Goal: Download file/media

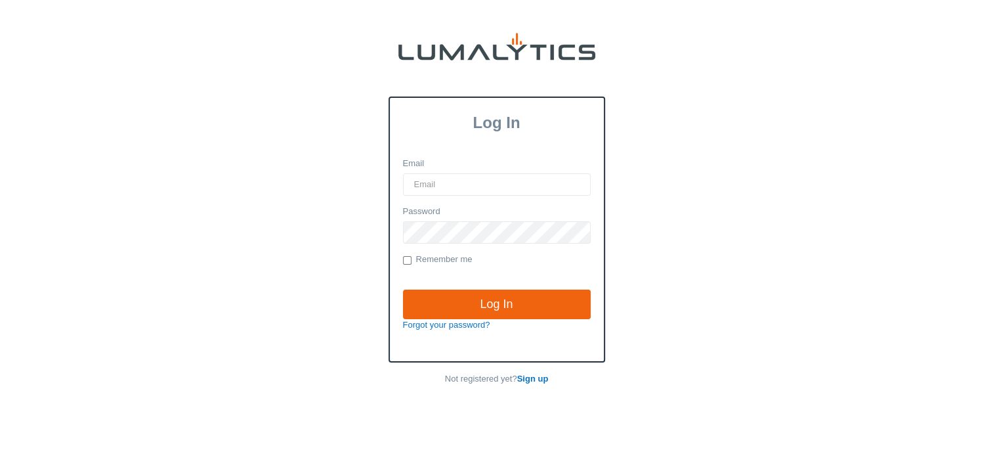
click at [444, 183] on input "Email" at bounding box center [497, 184] width 188 height 22
type input "twheeler@valleytruckparts.com"
click at [403, 290] on input "Log In" at bounding box center [497, 305] width 188 height 30
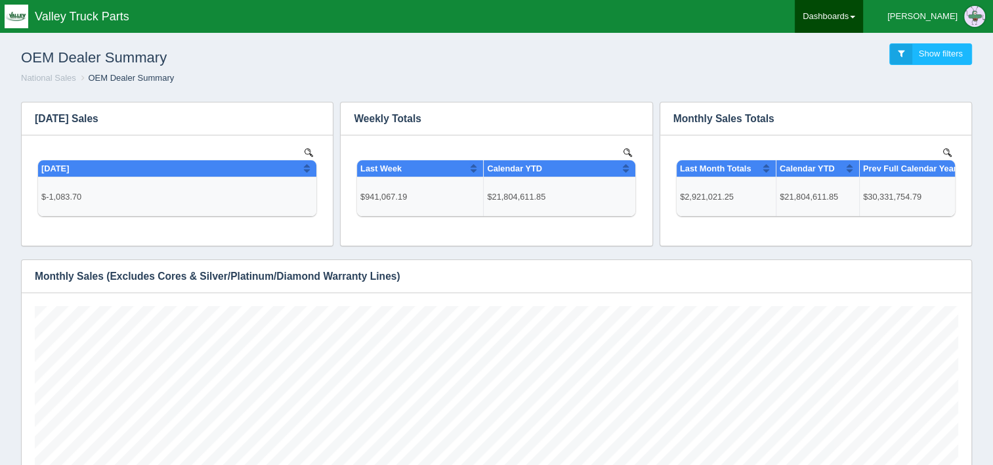
click at [863, 26] on link "Dashboards" at bounding box center [829, 16] width 68 height 33
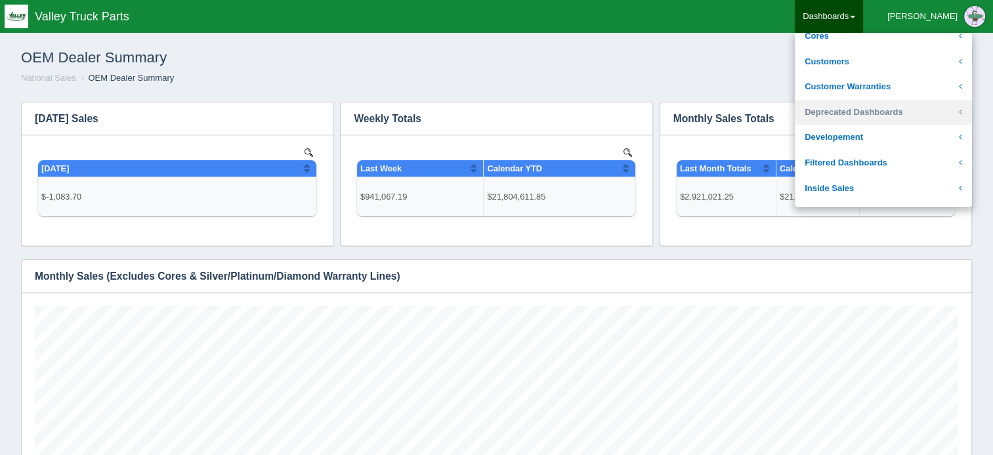
scroll to position [197, 0]
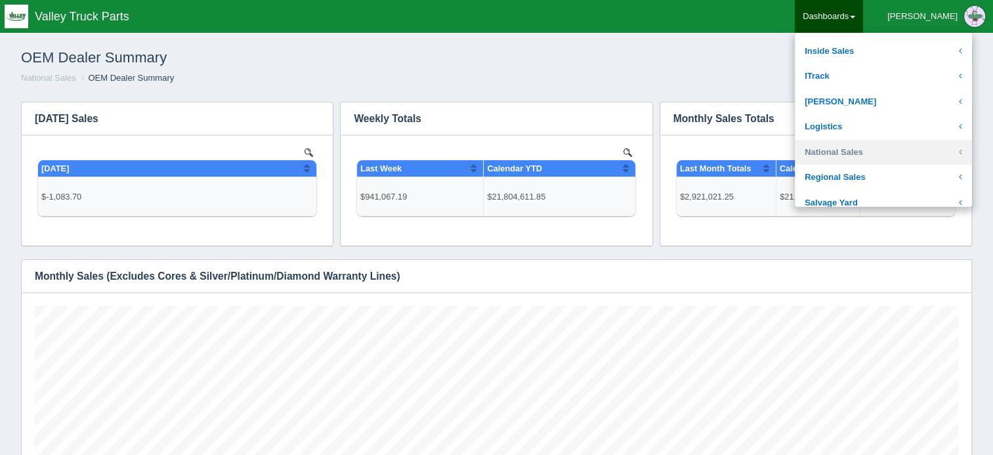
click at [886, 149] on link "National Sales" at bounding box center [883, 153] width 177 height 26
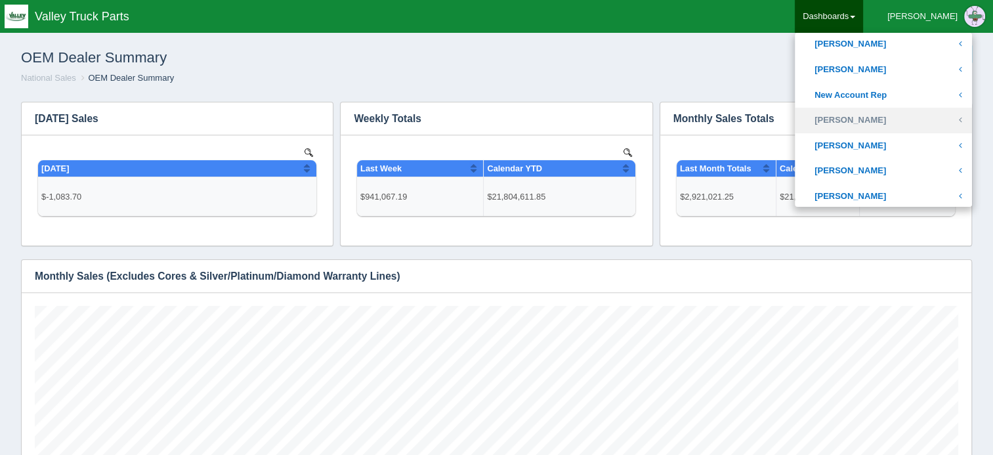
scroll to position [591, 0]
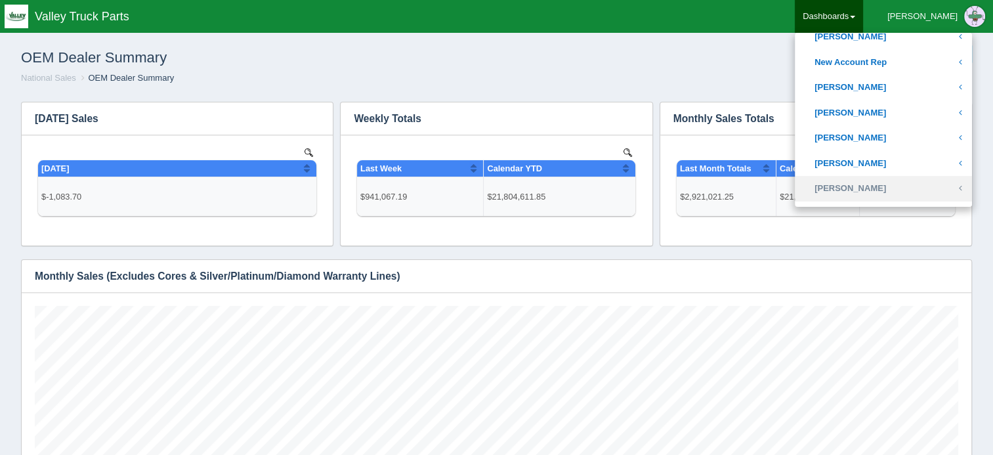
click at [884, 183] on link "[PERSON_NAME]" at bounding box center [883, 189] width 177 height 26
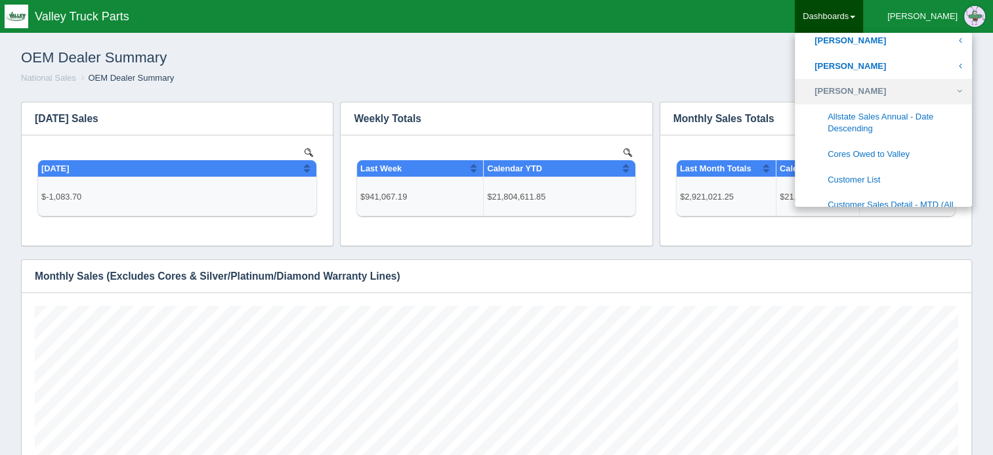
scroll to position [722, 0]
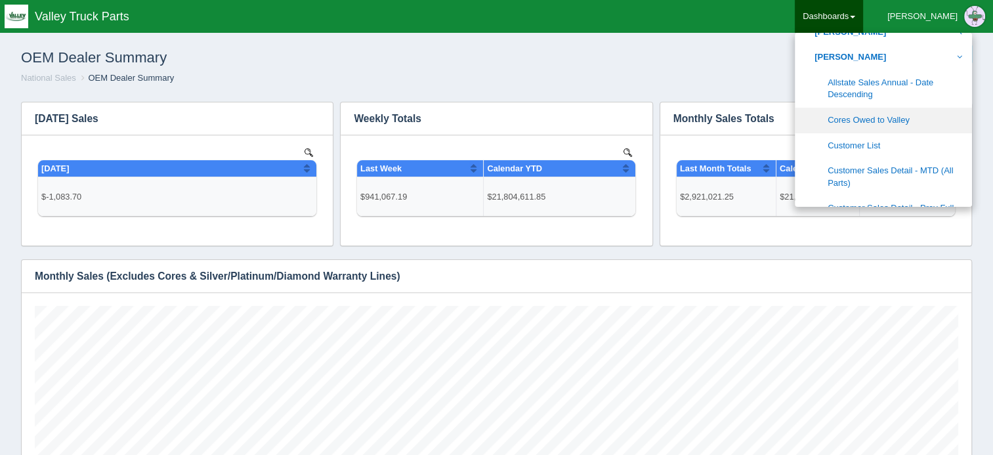
click at [888, 121] on link "Cores Owed to Valley" at bounding box center [883, 121] width 177 height 26
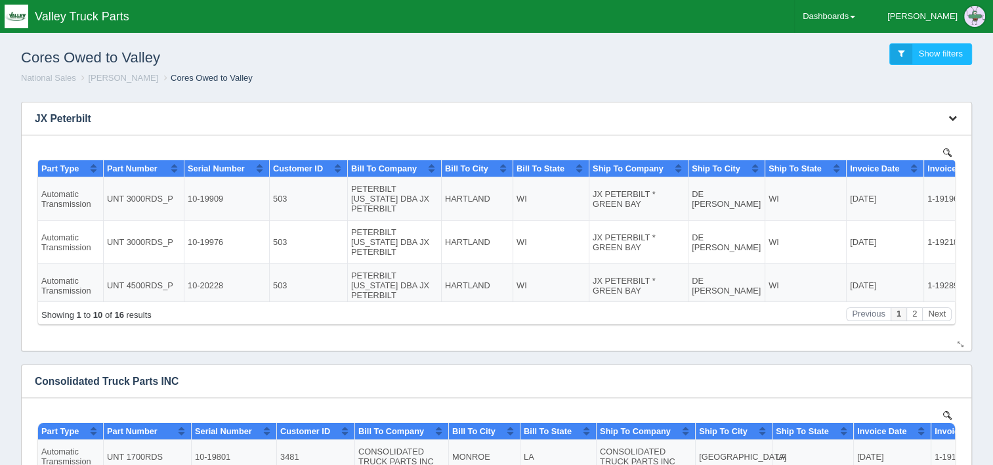
click at [954, 119] on icon "button" at bounding box center [953, 118] width 9 height 9
click at [889, 134] on link "Download CSV" at bounding box center [909, 138] width 105 height 19
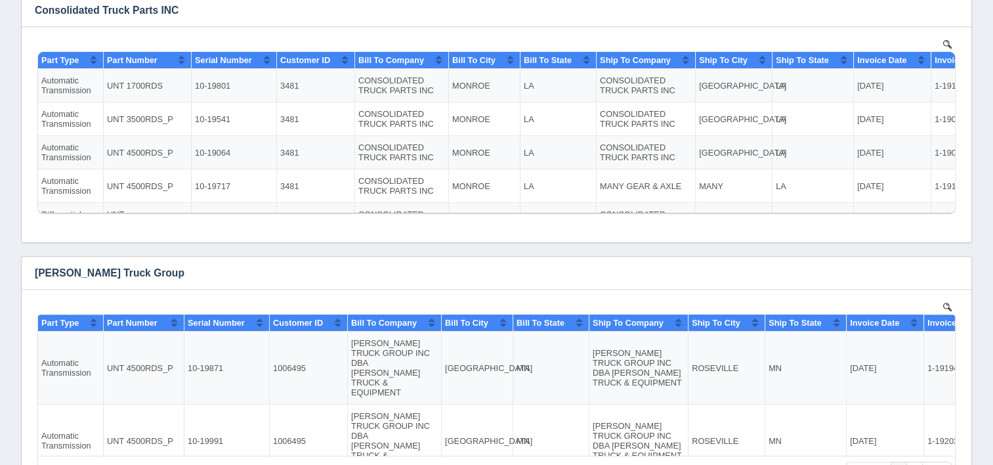
scroll to position [394, 0]
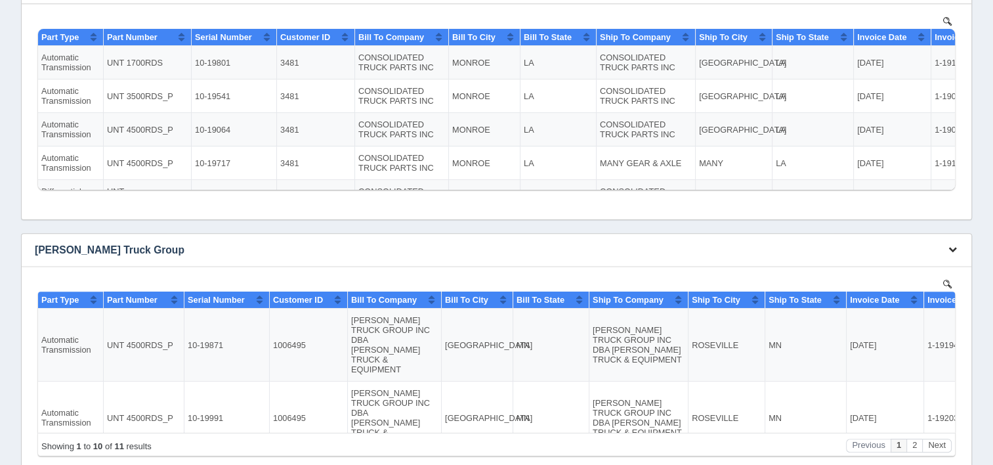
click at [957, 247] on icon "button" at bounding box center [953, 249] width 9 height 9
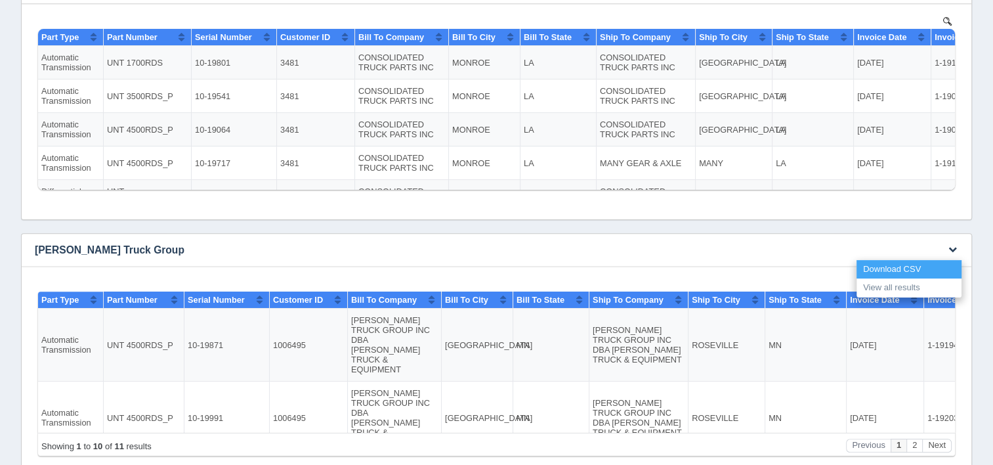
click at [912, 268] on link "Download CSV" at bounding box center [909, 269] width 105 height 19
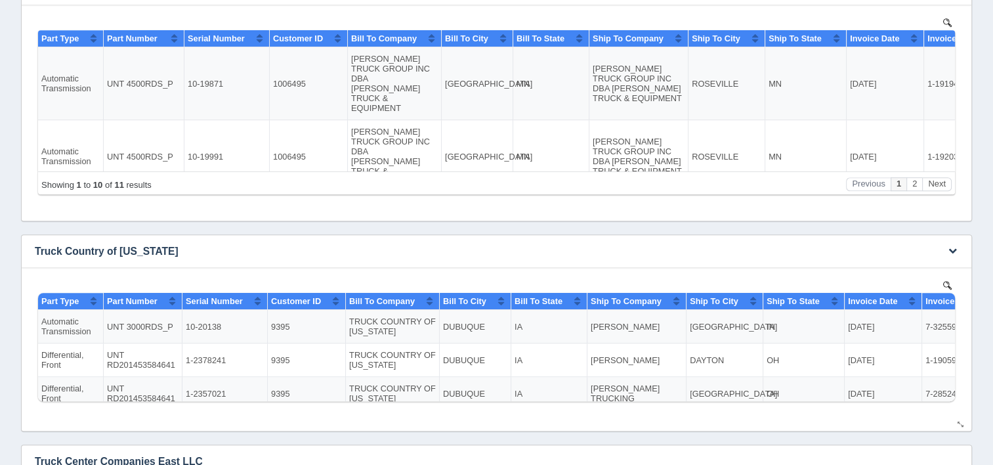
scroll to position [657, 0]
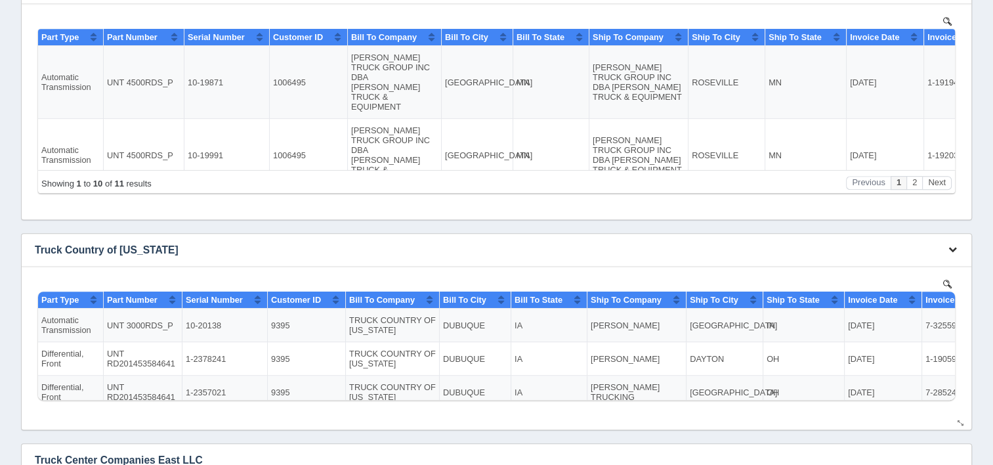
click at [951, 249] on icon "button" at bounding box center [953, 249] width 9 height 9
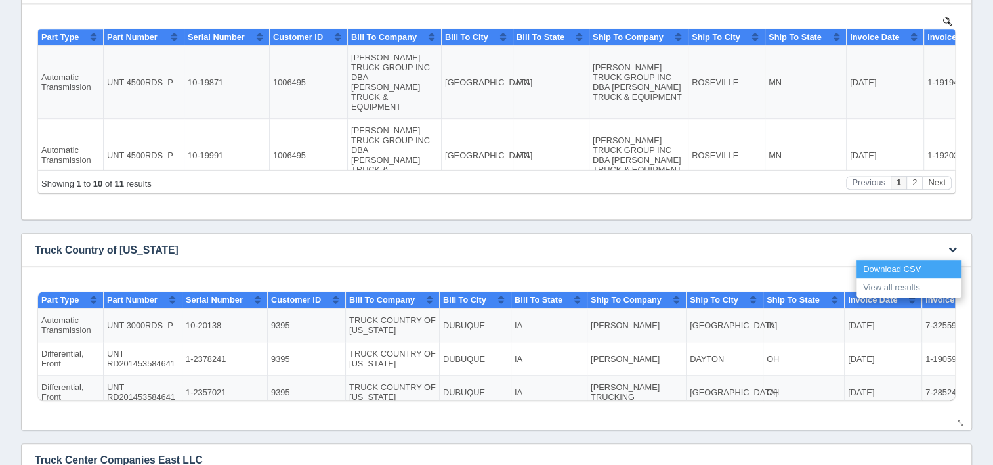
click at [882, 264] on link "Download CSV" at bounding box center [909, 269] width 105 height 19
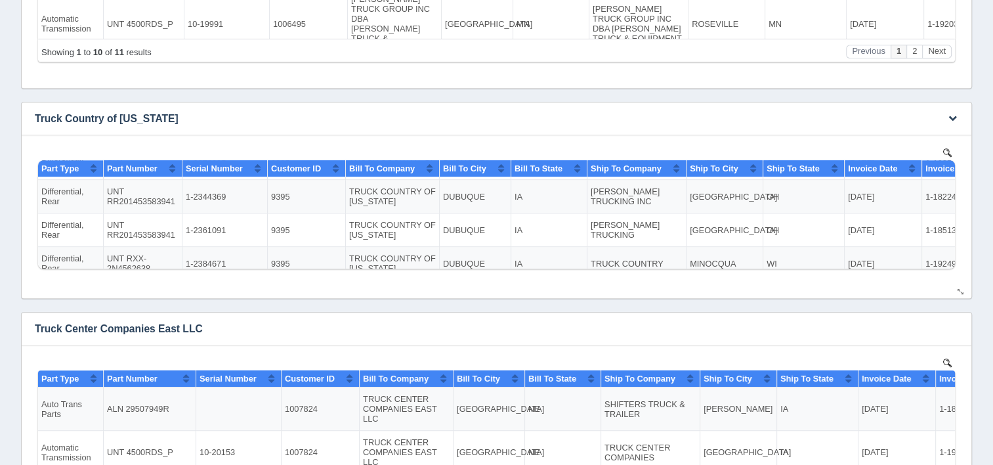
scroll to position [854, 0]
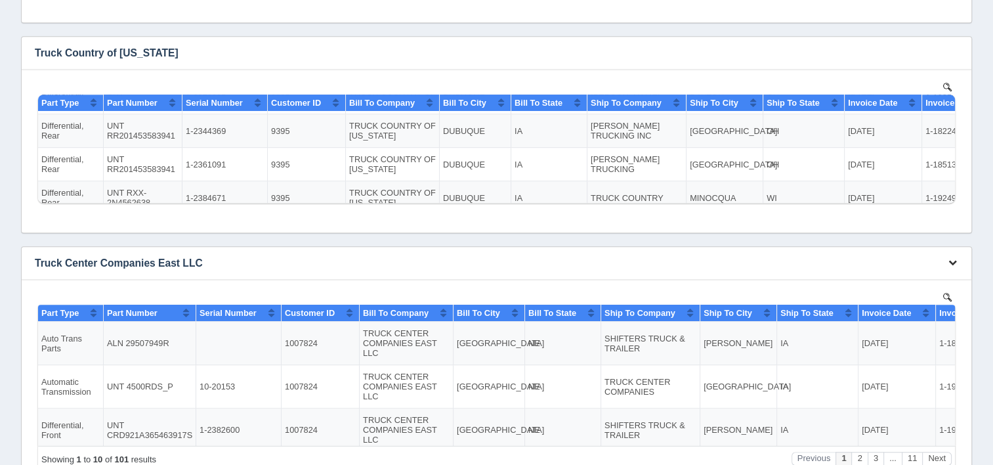
click at [951, 260] on icon "button" at bounding box center [953, 262] width 9 height 9
click at [891, 278] on link "Download CSV" at bounding box center [909, 282] width 105 height 19
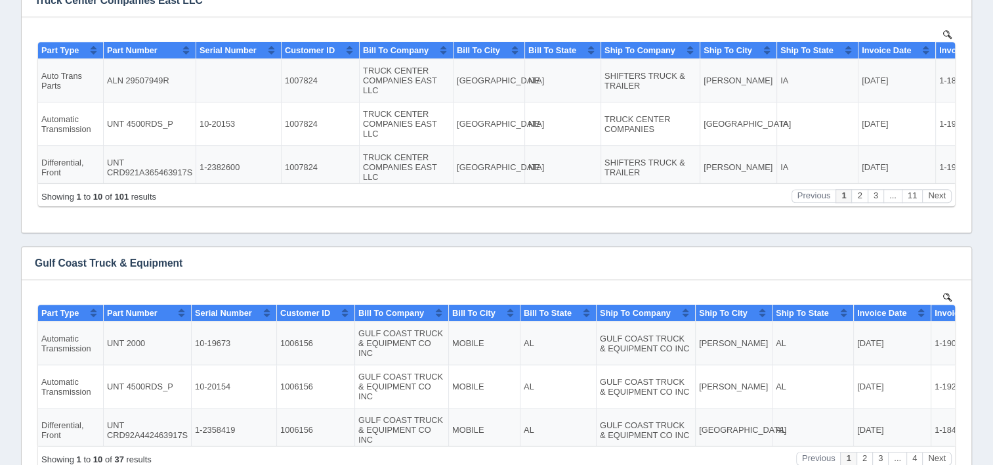
scroll to position [1182, 0]
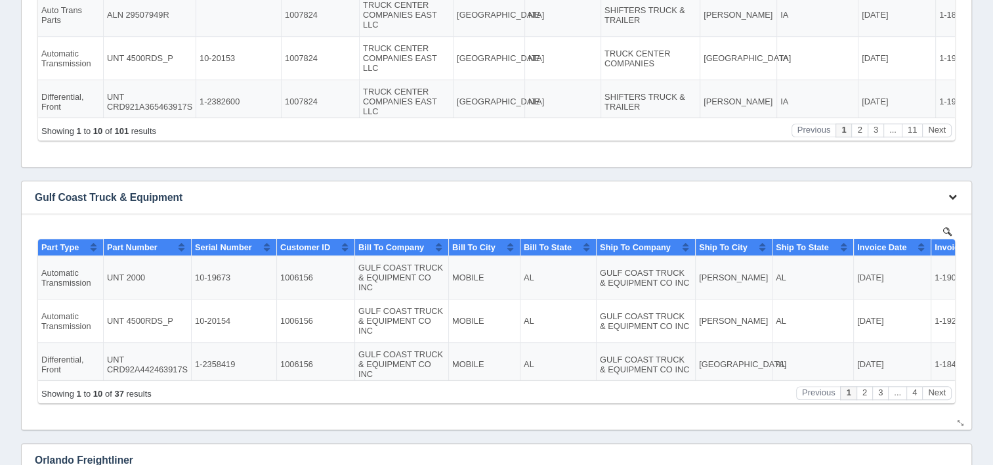
click at [951, 194] on icon "button" at bounding box center [953, 196] width 9 height 9
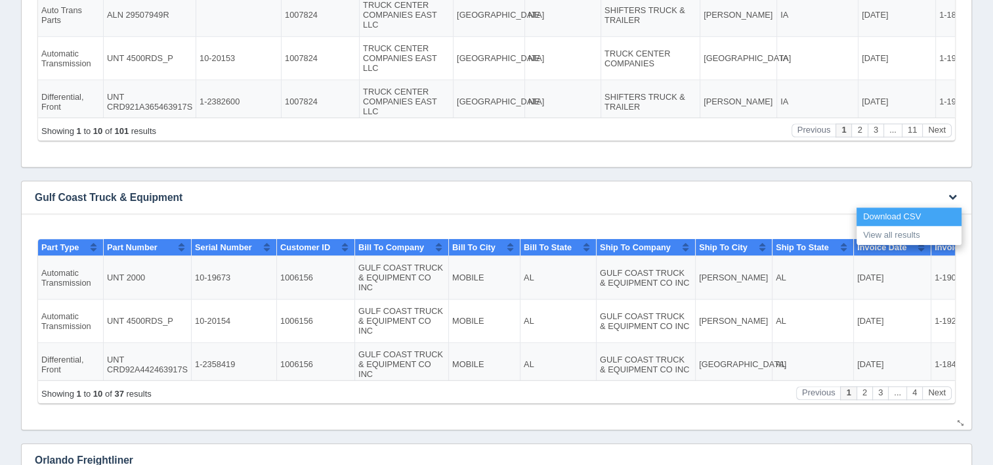
click at [890, 211] on link "Download CSV" at bounding box center [909, 216] width 105 height 19
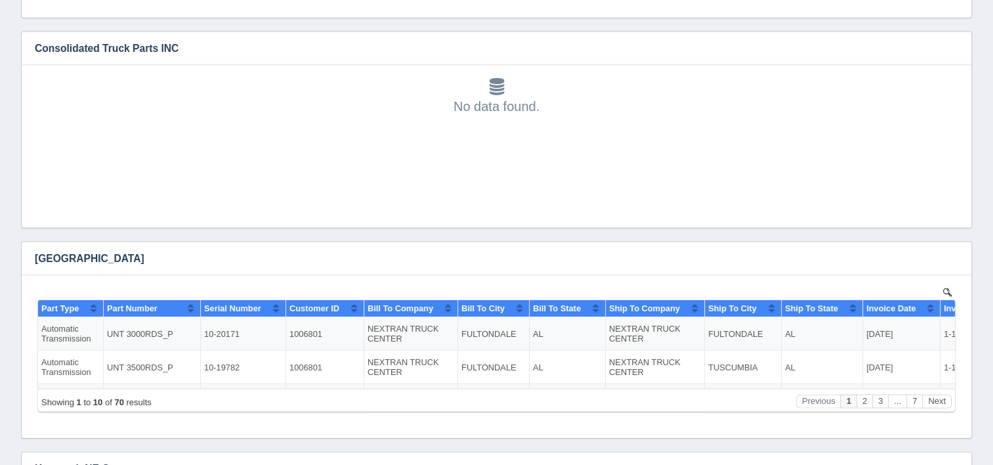
scroll to position [2758, 0]
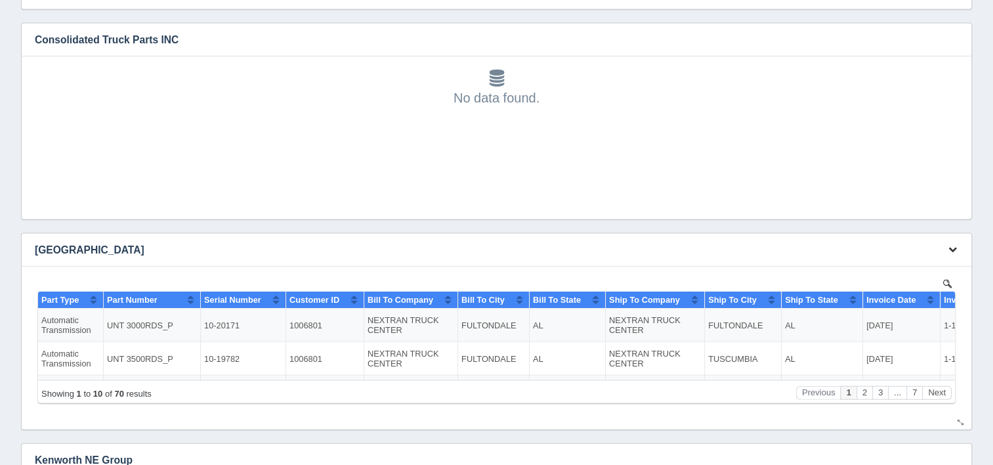
click at [955, 250] on icon "button" at bounding box center [953, 249] width 9 height 9
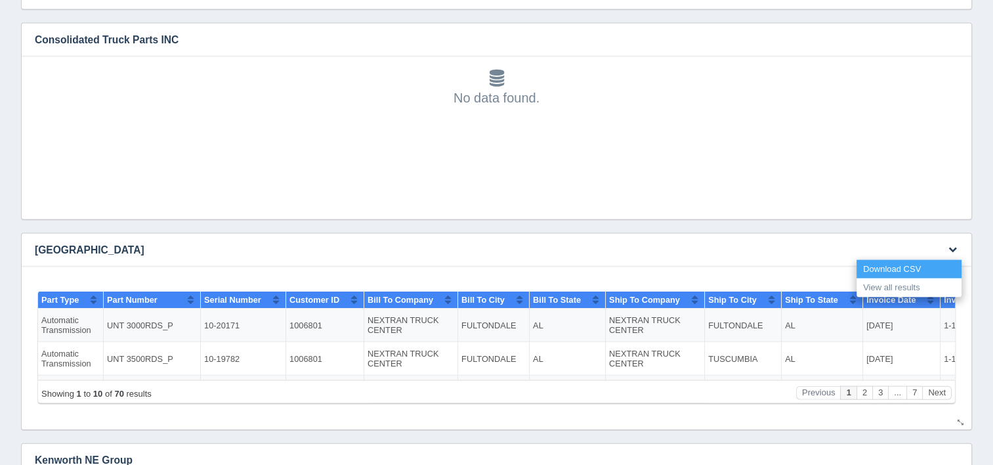
click at [911, 263] on link "Download CSV" at bounding box center [909, 269] width 105 height 19
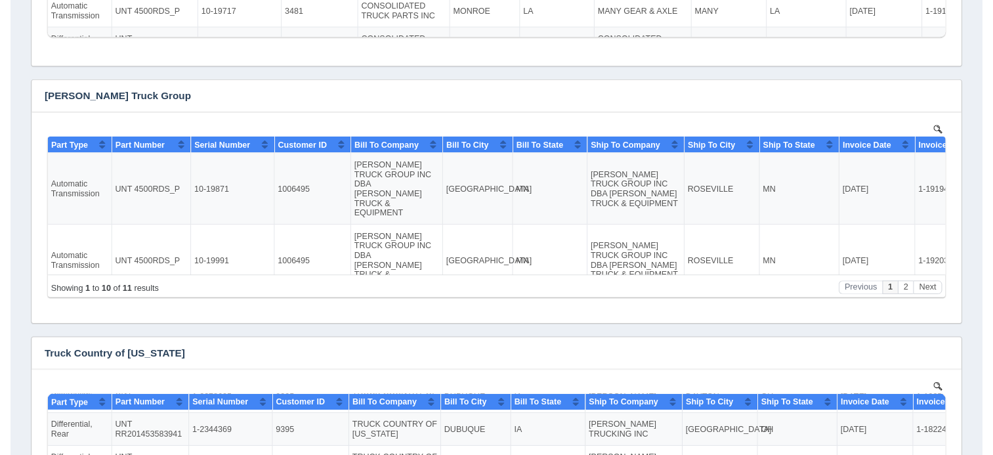
scroll to position [3, 0]
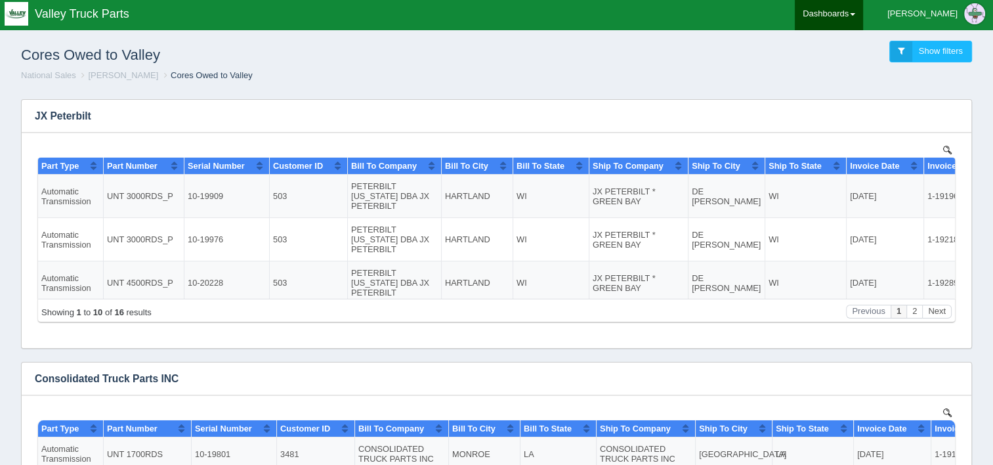
click at [854, 13] on link "Dashboards" at bounding box center [829, 13] width 68 height 33
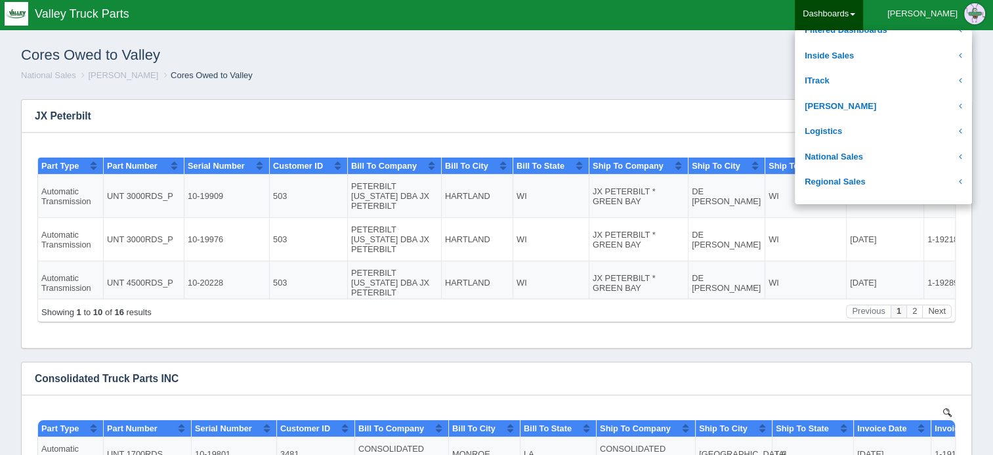
scroll to position [197, 0]
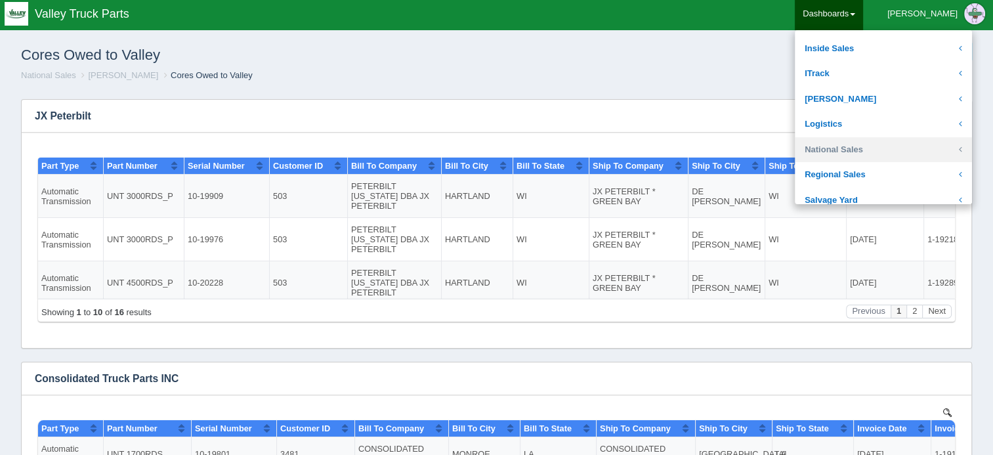
click at [877, 151] on link "National Sales" at bounding box center [883, 150] width 177 height 26
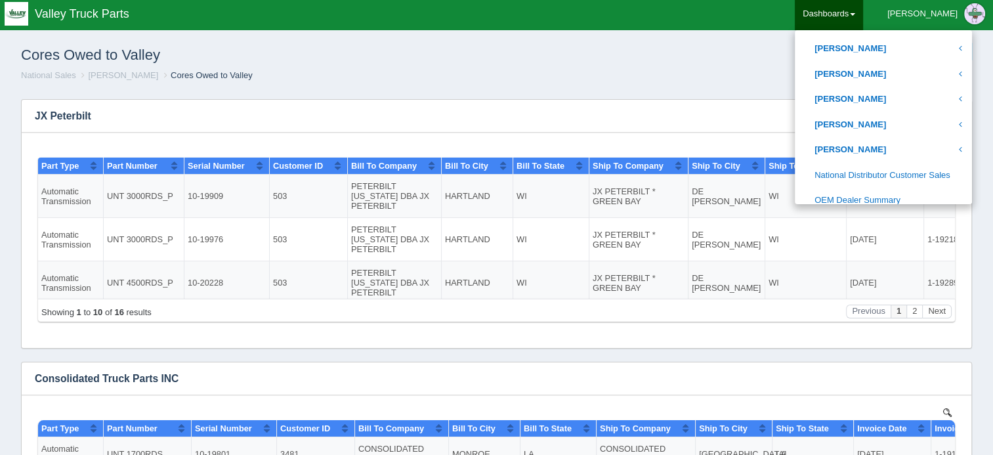
scroll to position [657, 0]
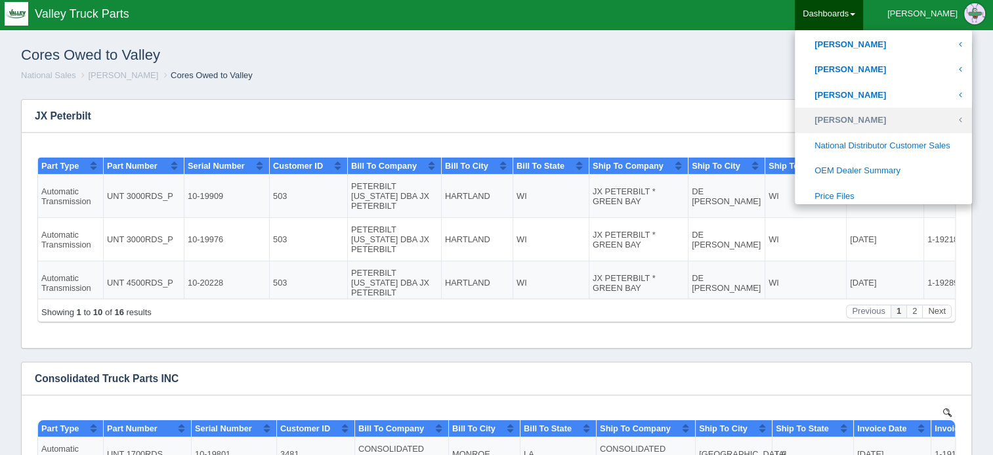
click at [888, 116] on link "[PERSON_NAME]" at bounding box center [883, 121] width 177 height 26
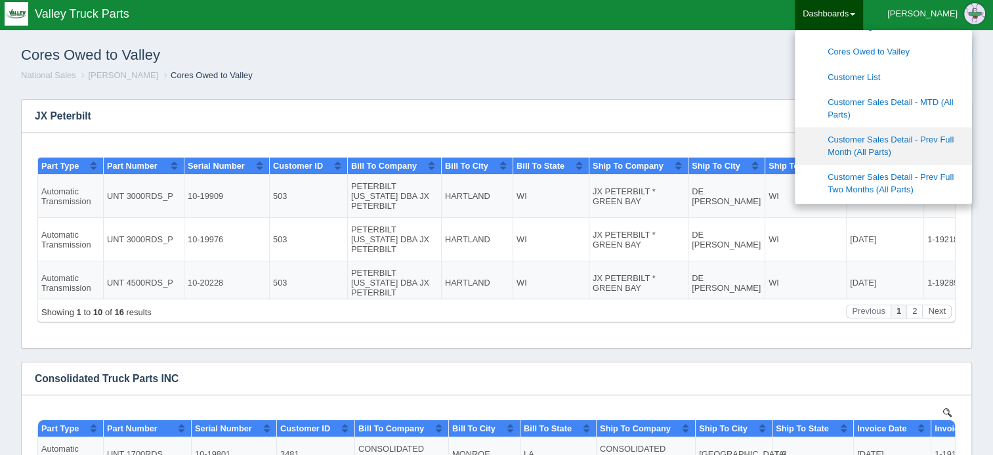
scroll to position [854, 0]
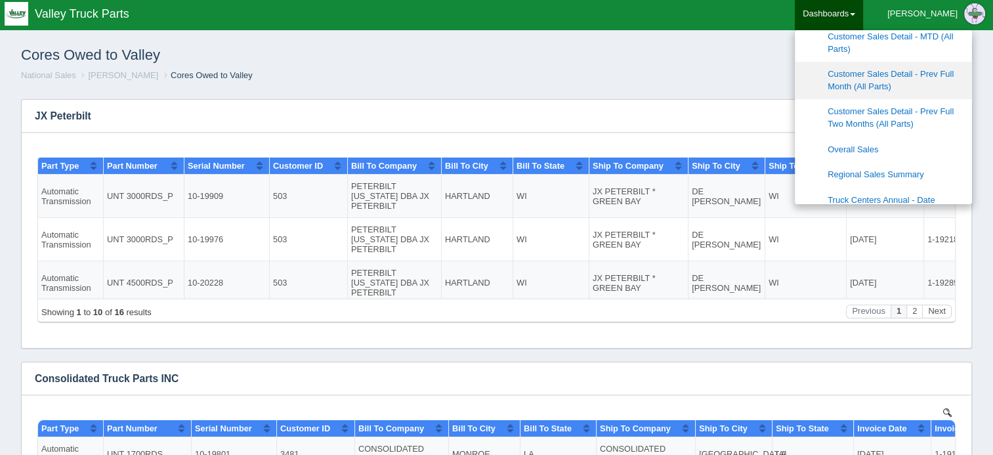
click at [912, 80] on link "Customer Sales Detail - Prev Full Month (All Parts)" at bounding box center [883, 80] width 177 height 37
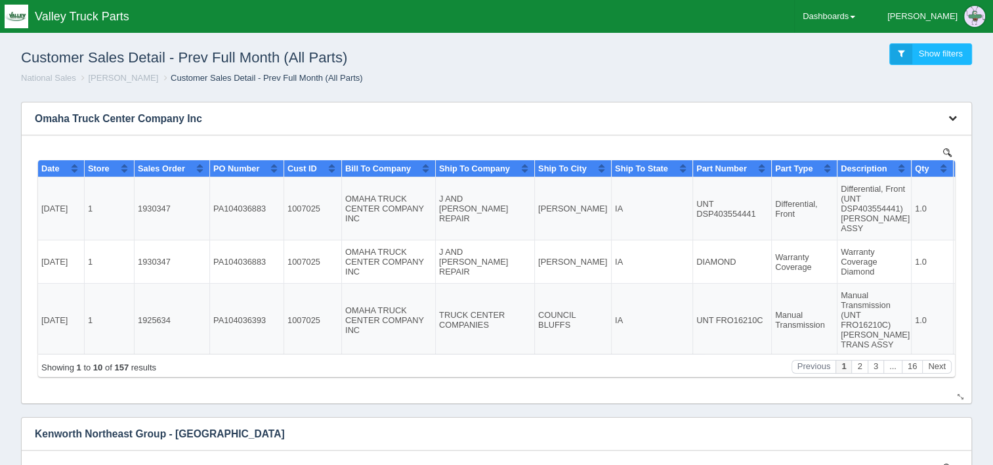
click at [955, 118] on icon "button" at bounding box center [953, 118] width 9 height 9
click at [903, 134] on link "Download CSV" at bounding box center [909, 138] width 105 height 19
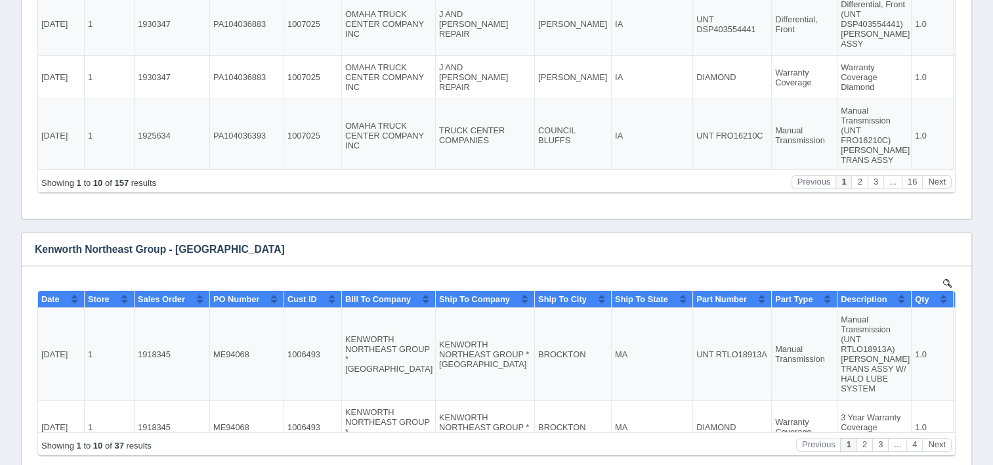
scroll to position [263, 0]
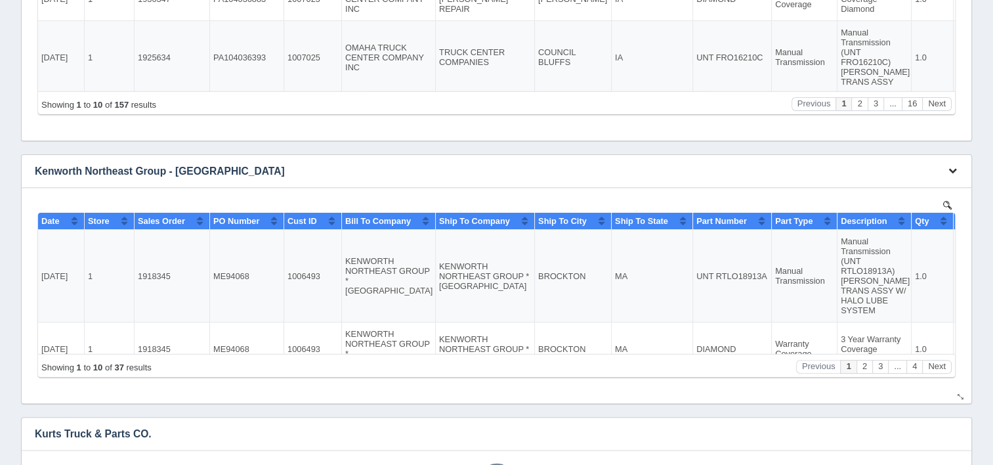
click at [953, 174] on icon "button" at bounding box center [953, 170] width 9 height 9
click at [913, 187] on link "Download CSV" at bounding box center [909, 190] width 105 height 19
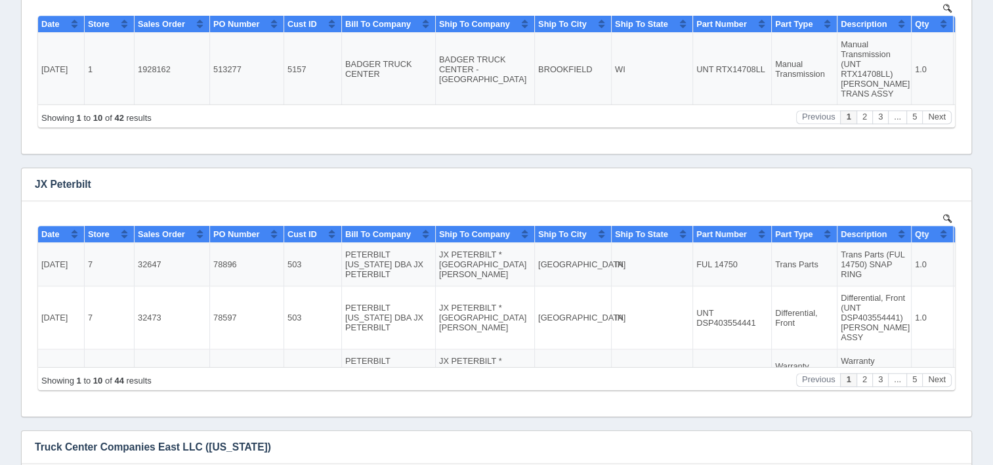
scroll to position [1050, 0]
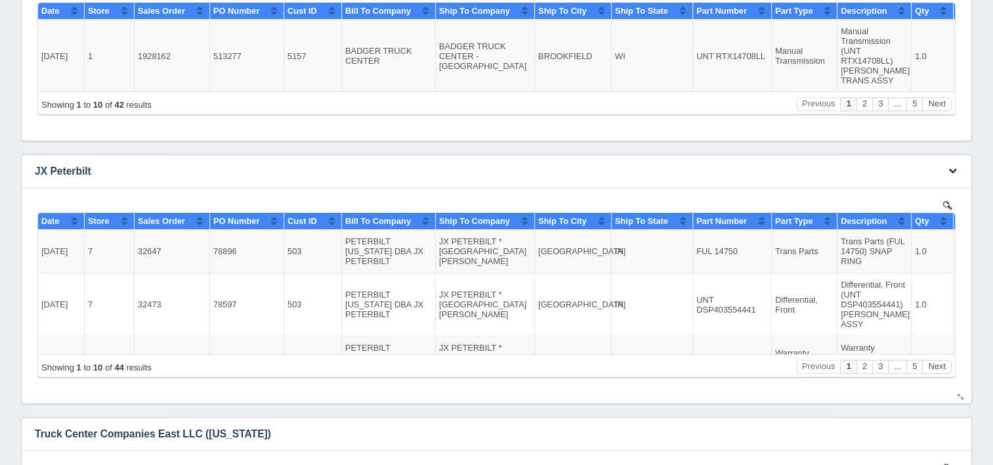
click at [949, 168] on icon "button" at bounding box center [953, 170] width 9 height 9
click at [903, 184] on link "Download CSV" at bounding box center [909, 190] width 105 height 19
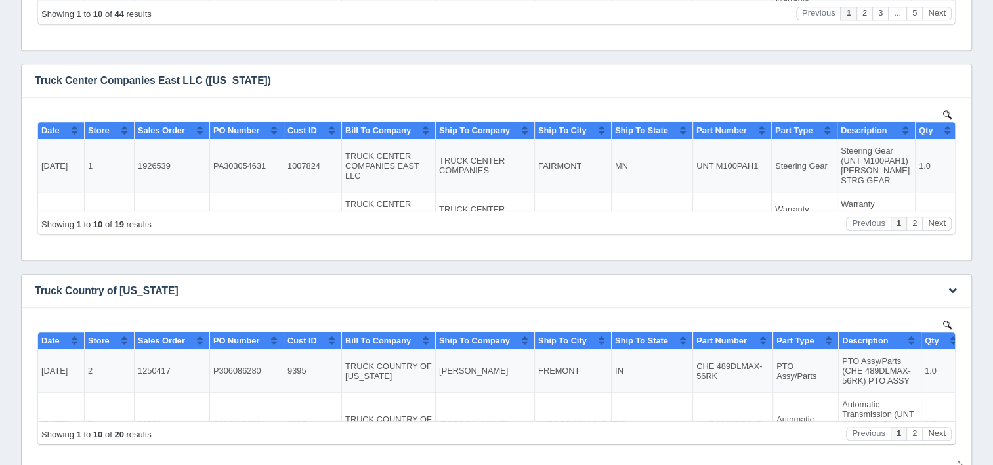
scroll to position [1444, 0]
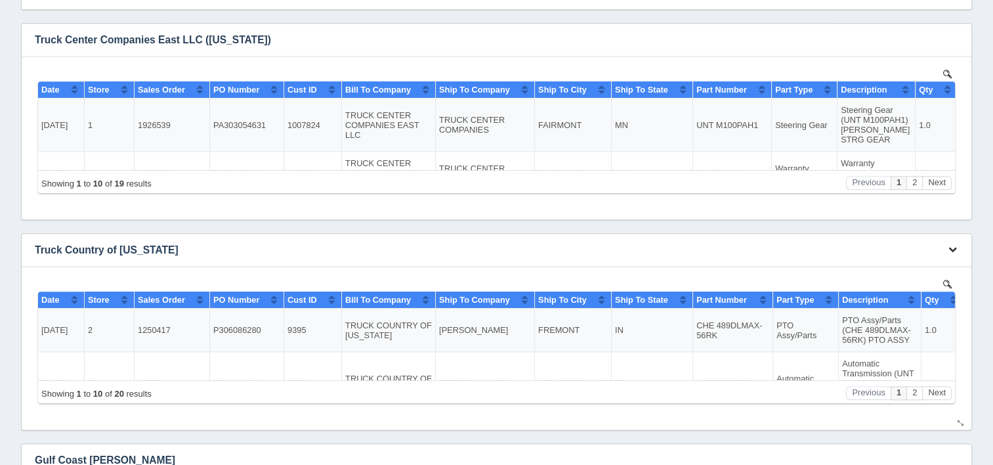
click at [953, 247] on icon "button" at bounding box center [953, 249] width 9 height 9
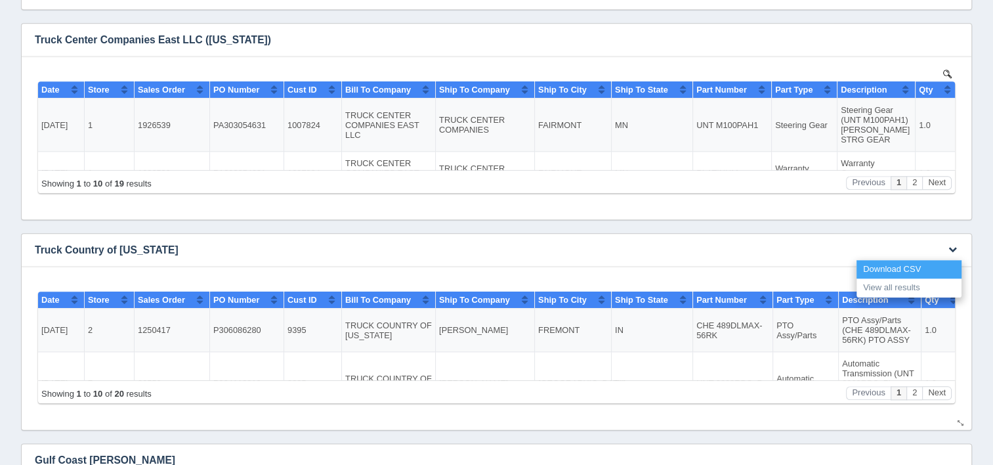
click at [898, 263] on link "Download CSV" at bounding box center [909, 269] width 105 height 19
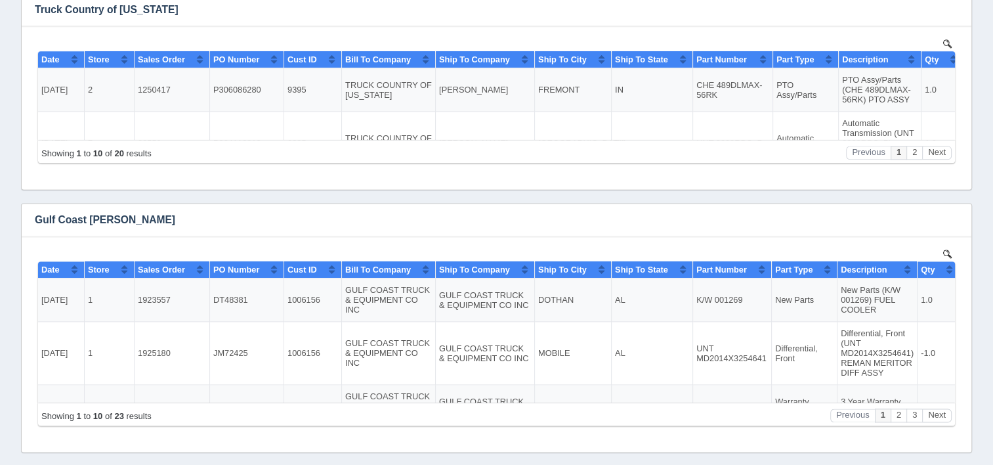
scroll to position [1707, 0]
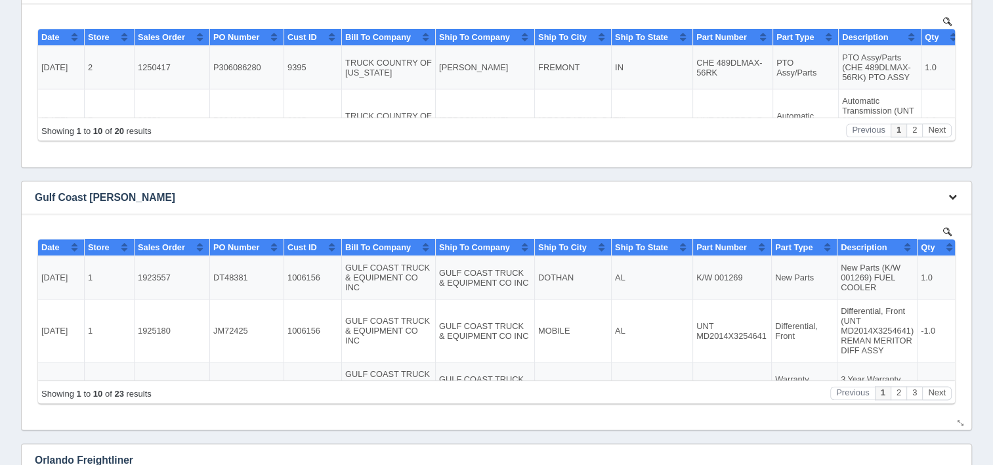
click at [953, 198] on icon "button" at bounding box center [953, 196] width 9 height 9
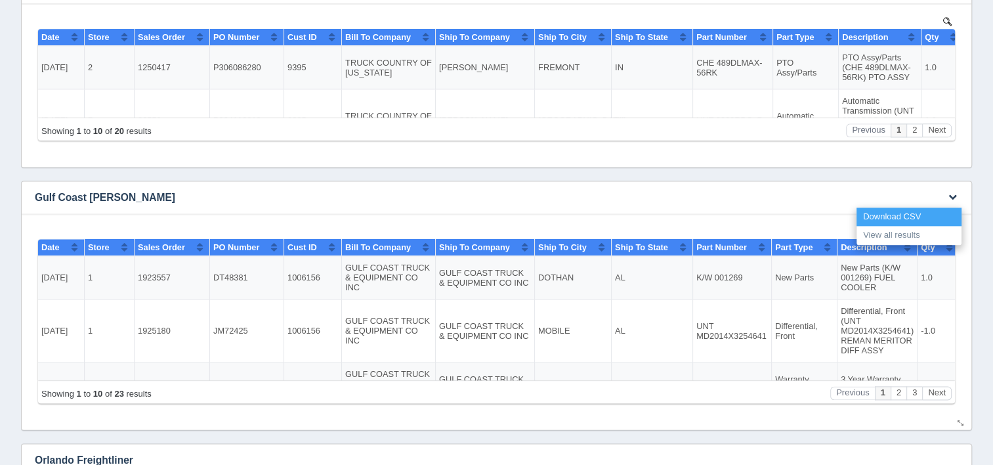
click at [901, 213] on link "Download CSV" at bounding box center [909, 216] width 105 height 19
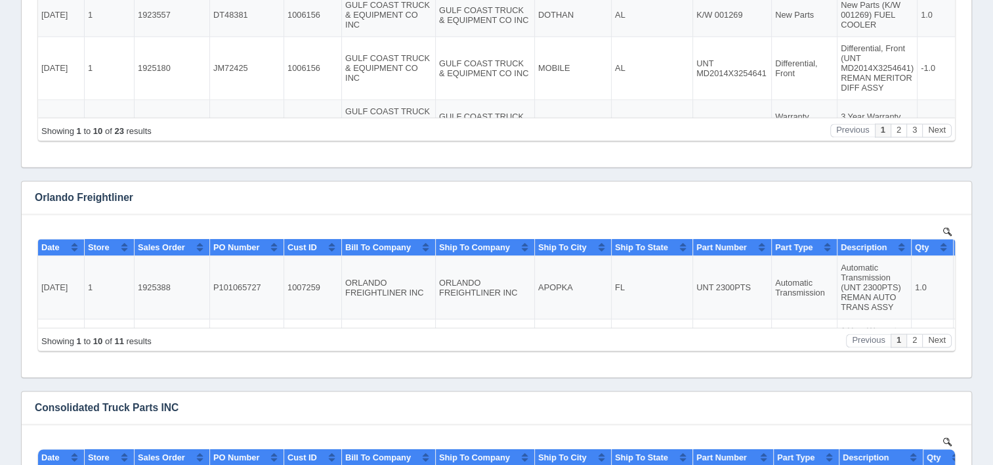
scroll to position [1904, 0]
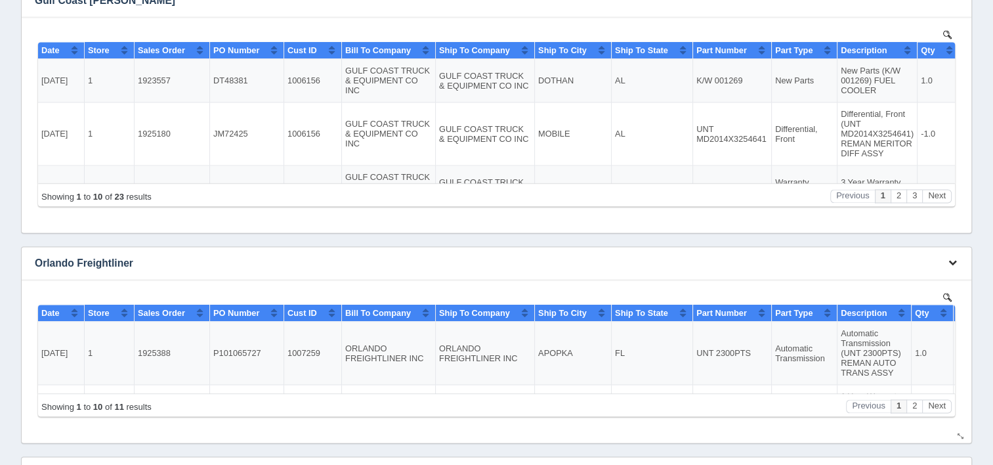
click at [951, 267] on button "button" at bounding box center [953, 263] width 18 height 20
click at [911, 276] on link "Download CSV" at bounding box center [909, 282] width 105 height 19
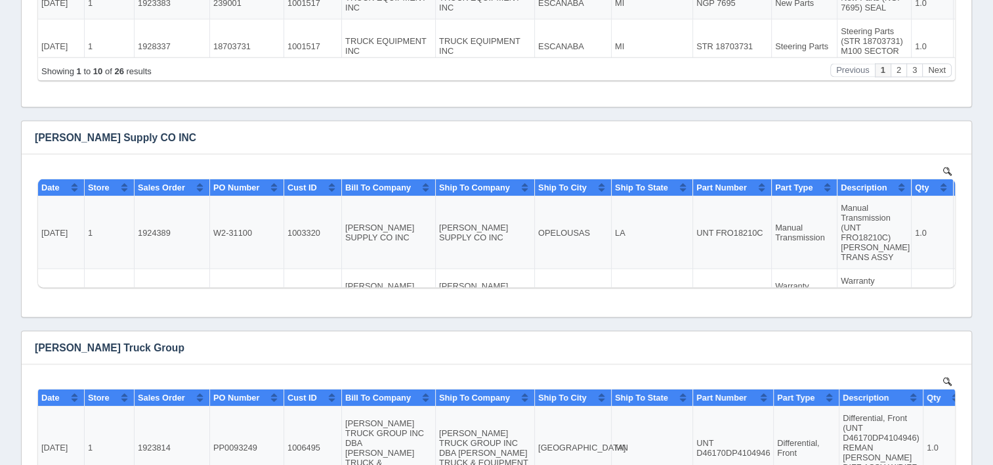
scroll to position [2692, 0]
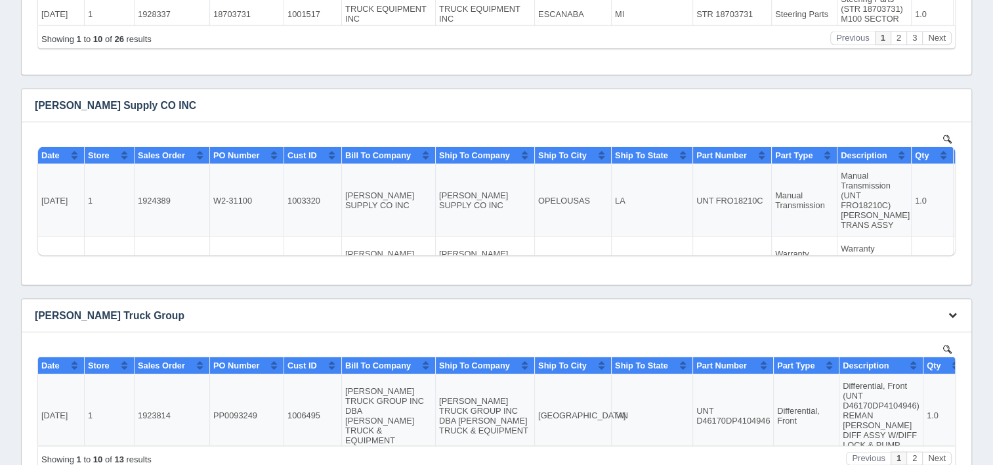
click at [955, 317] on icon "button" at bounding box center [953, 315] width 9 height 9
click at [898, 331] on link "Download CSV" at bounding box center [909, 335] width 105 height 19
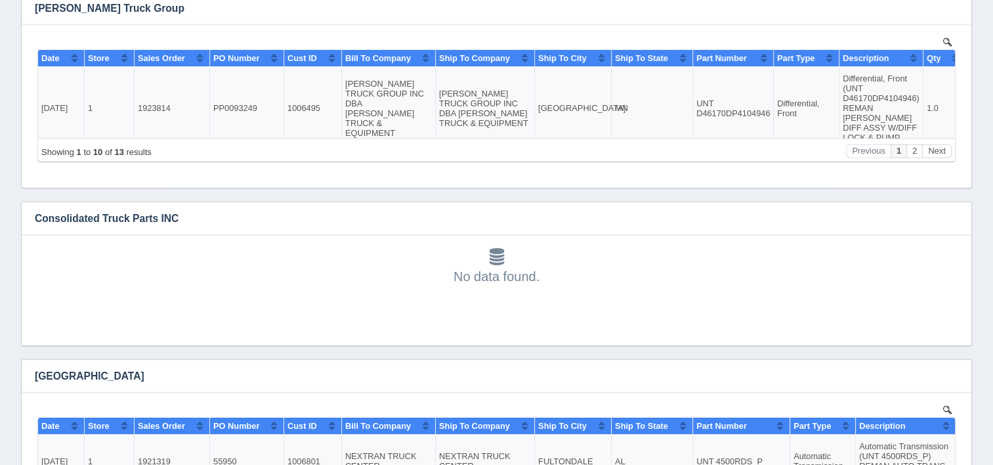
scroll to position [3086, 0]
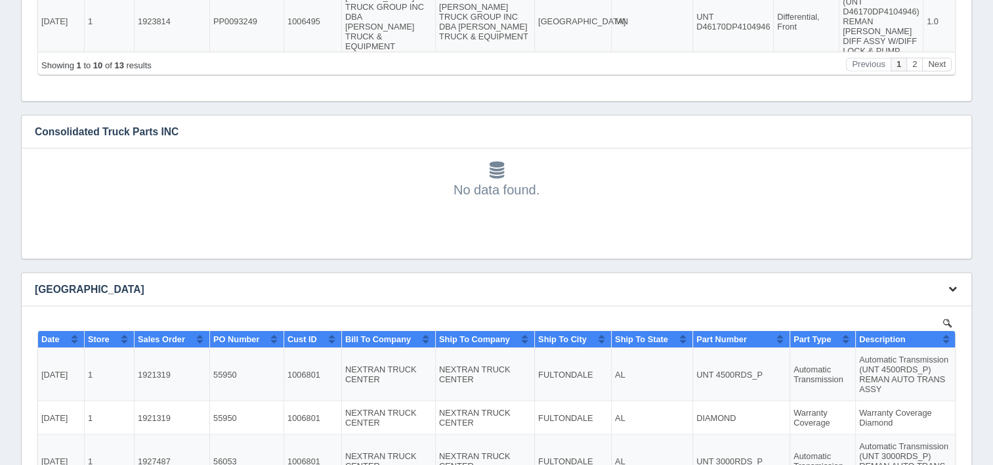
click at [953, 288] on icon "button" at bounding box center [953, 288] width 9 height 9
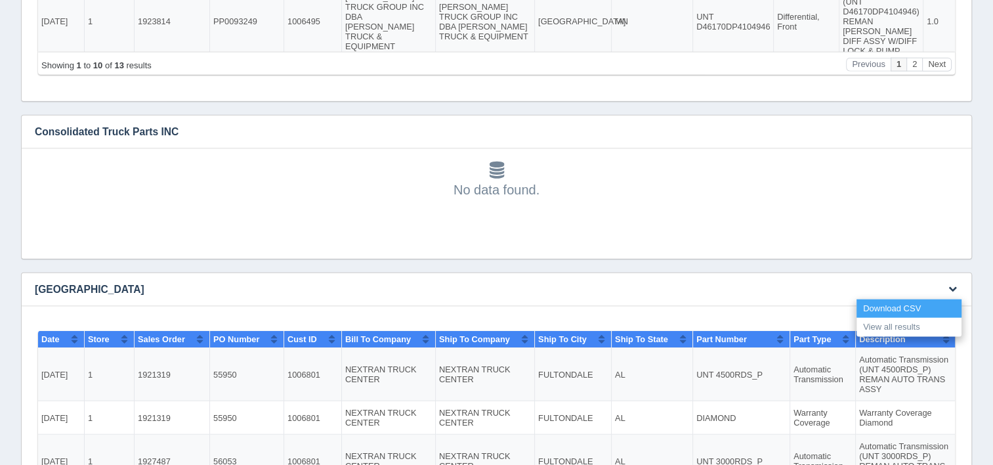
click at [907, 305] on link "Download CSV" at bounding box center [909, 308] width 105 height 19
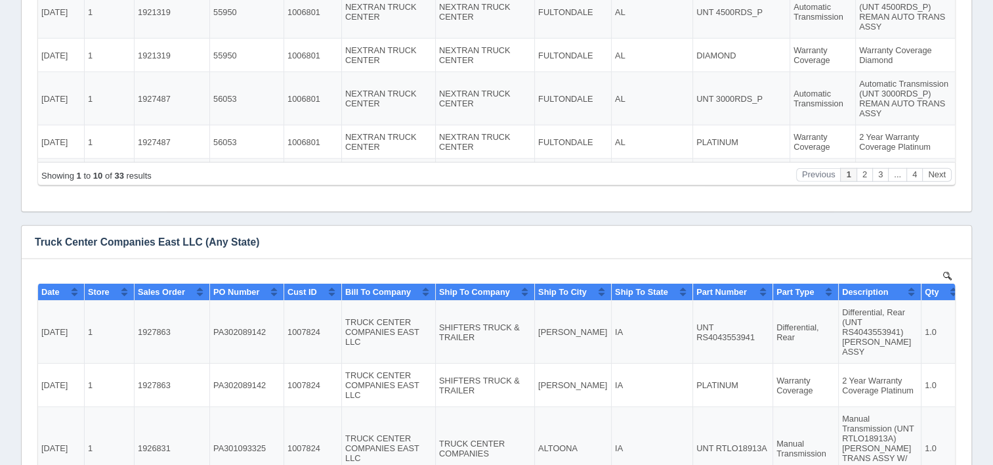
scroll to position [3480, 0]
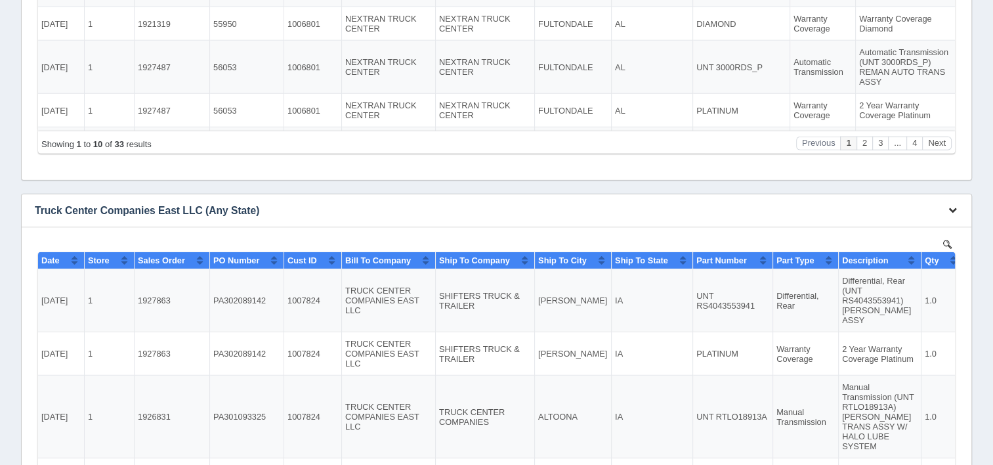
click at [949, 211] on icon "button" at bounding box center [953, 210] width 9 height 9
click at [885, 228] on link "Download CSV" at bounding box center [909, 230] width 105 height 19
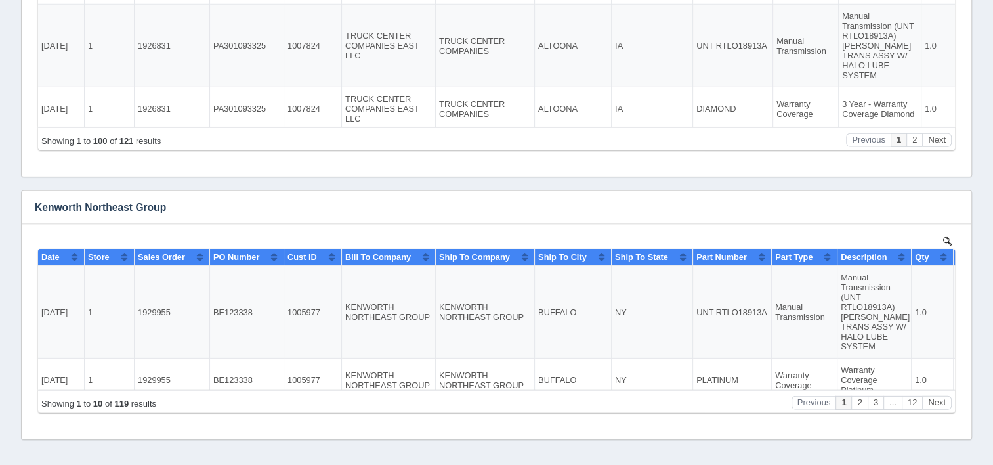
scroll to position [3899, 0]
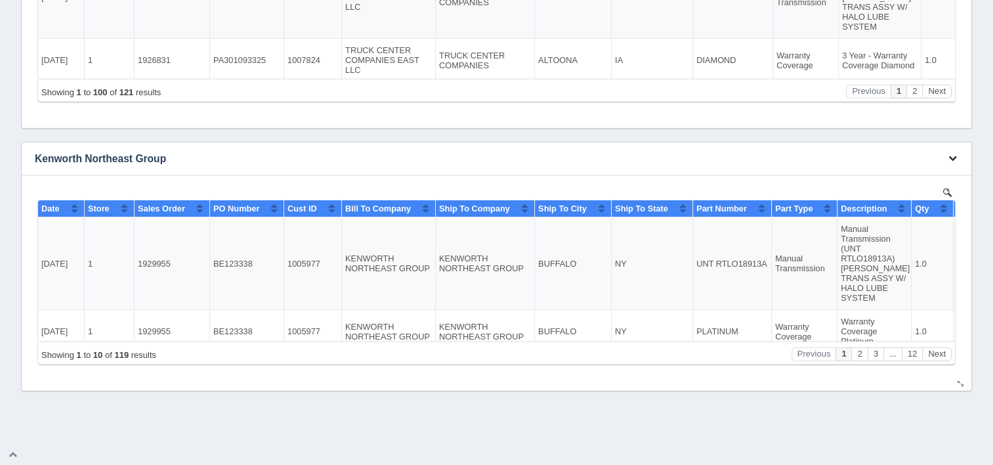
click at [953, 158] on icon "button" at bounding box center [953, 158] width 9 height 9
click at [898, 179] on link "Download CSV" at bounding box center [909, 178] width 105 height 19
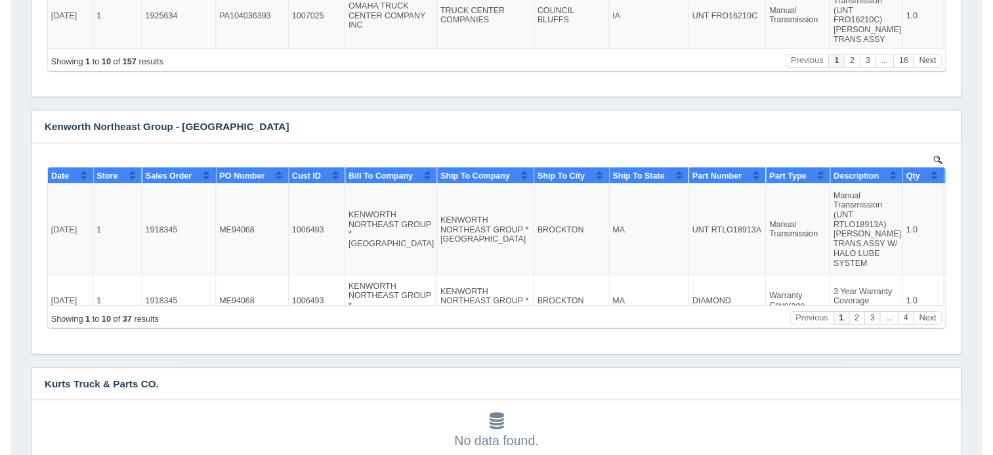
scroll to position [0, 0]
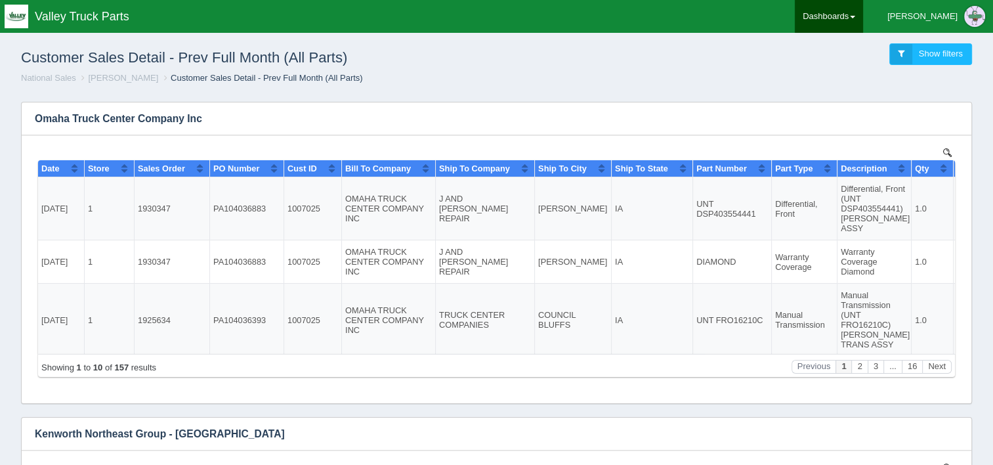
click at [863, 19] on link "Dashboards" at bounding box center [829, 16] width 68 height 33
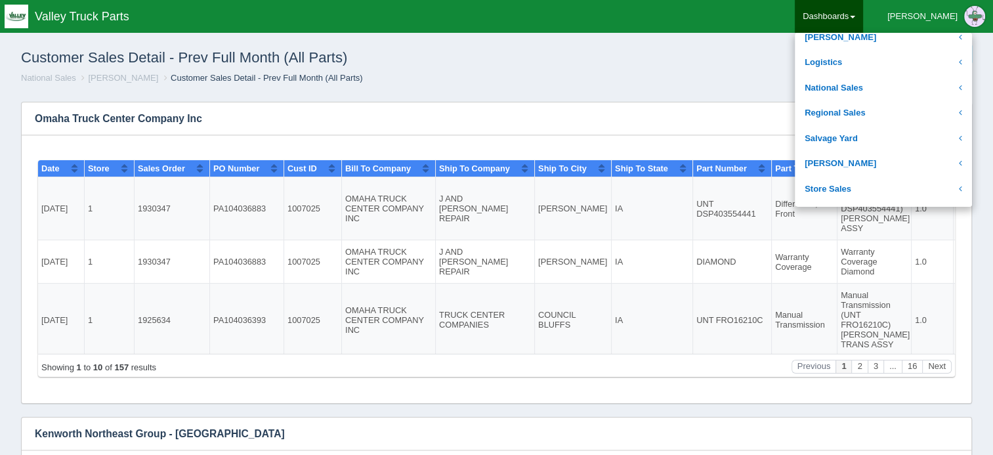
scroll to position [263, 0]
click at [901, 87] on link "National Sales" at bounding box center [883, 87] width 177 height 26
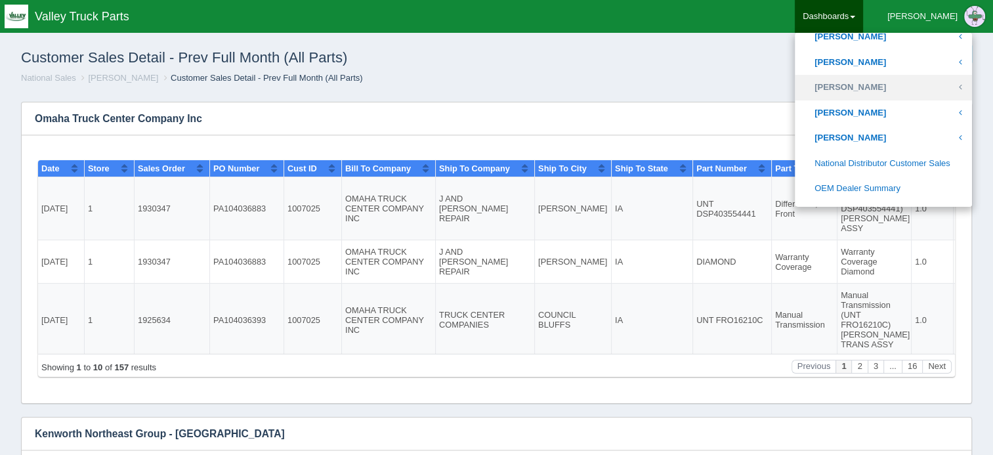
scroll to position [657, 0]
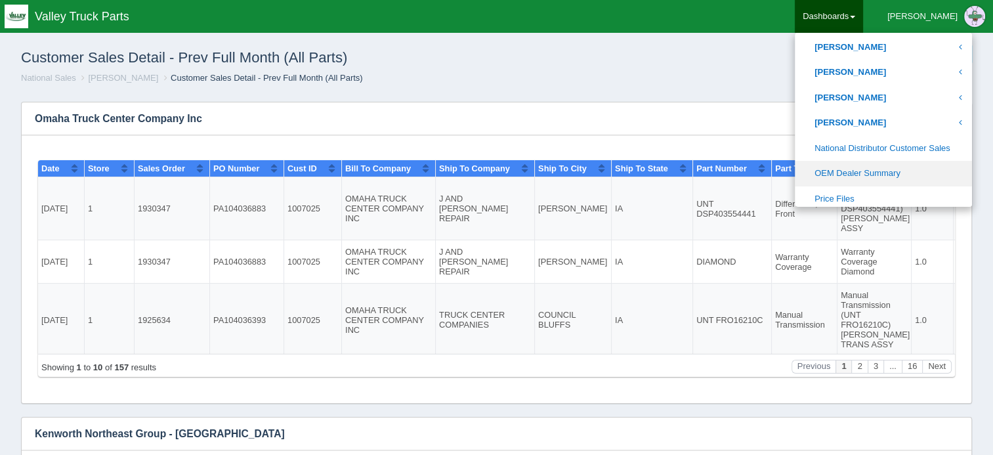
click at [917, 181] on link "OEM Dealer Summary" at bounding box center [883, 174] width 177 height 26
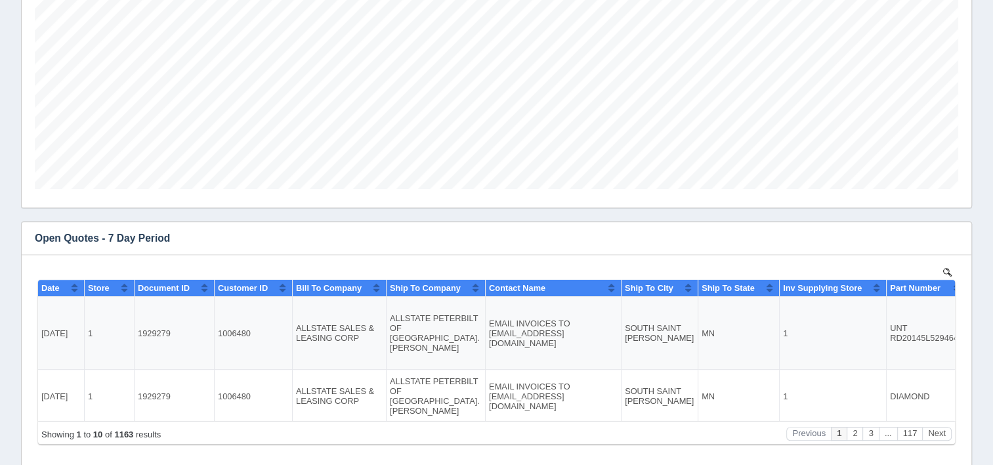
scroll to position [460, 0]
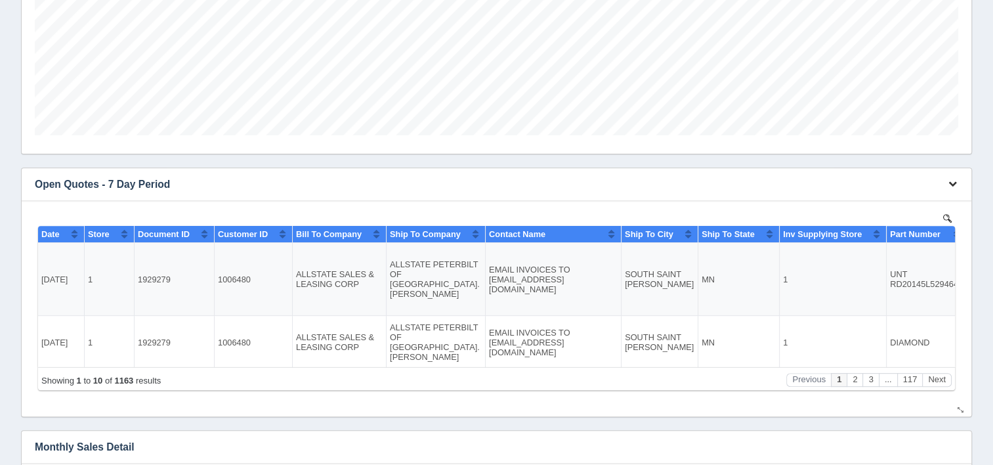
click at [951, 184] on icon "button" at bounding box center [953, 183] width 9 height 9
click at [898, 202] on link "Download CSV" at bounding box center [909, 203] width 105 height 19
